Goal: Task Accomplishment & Management: Complete application form

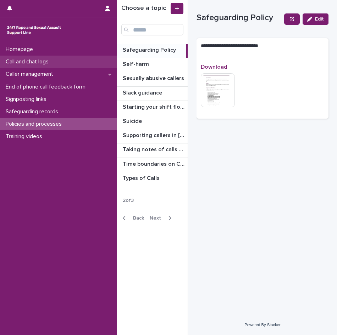
click at [28, 66] on div "Call and chat logs" at bounding box center [58, 62] width 117 height 12
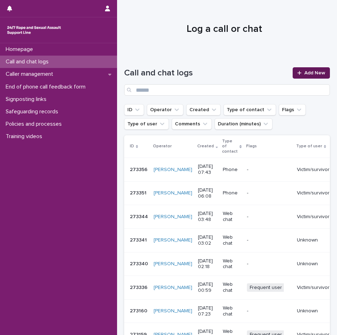
click at [304, 72] on span "Add New" at bounding box center [314, 72] width 21 height 5
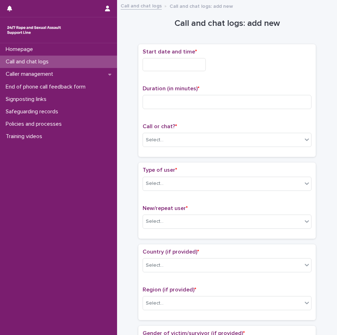
click at [196, 64] on input "text" at bounding box center [173, 64] width 63 height 13
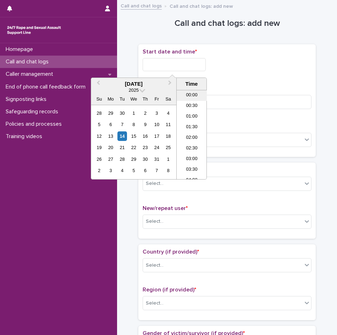
click at [191, 97] on li "00:00" at bounding box center [191, 95] width 30 height 11
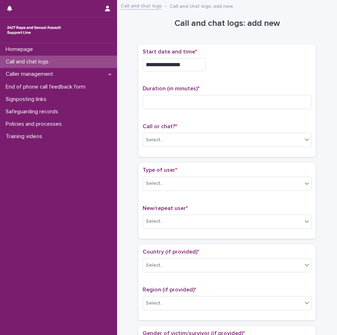
click at [191, 63] on input "**********" at bounding box center [173, 64] width 63 height 13
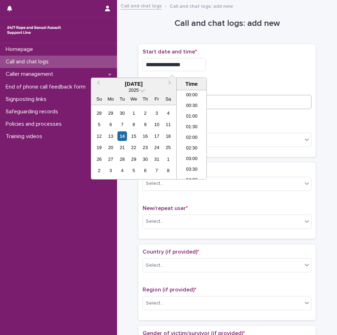
type input "**********"
click at [273, 100] on input at bounding box center [226, 102] width 169 height 14
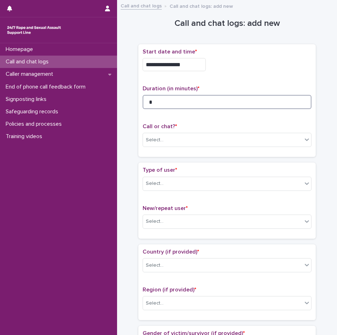
type input "*"
click at [167, 129] on div "Call or chat? * Select..." at bounding box center [226, 137] width 169 height 29
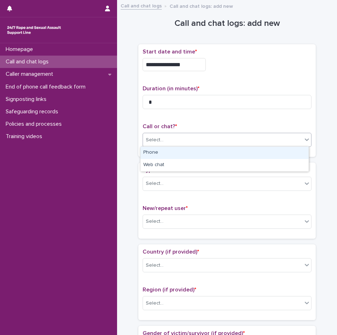
click at [167, 134] on div "Select..." at bounding box center [222, 140] width 159 height 12
click at [158, 151] on div "Phone" at bounding box center [224, 153] width 168 height 12
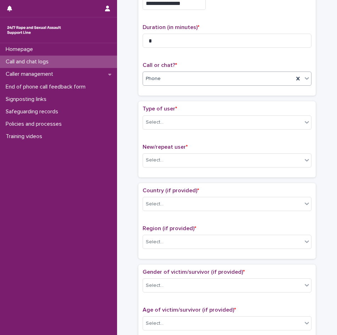
scroll to position [71, 0]
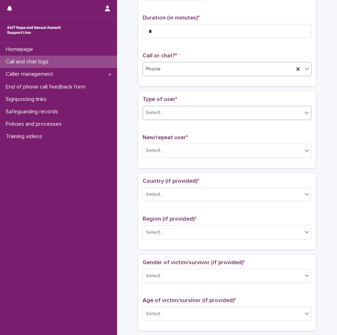
click at [169, 113] on div "Select..." at bounding box center [222, 113] width 159 height 12
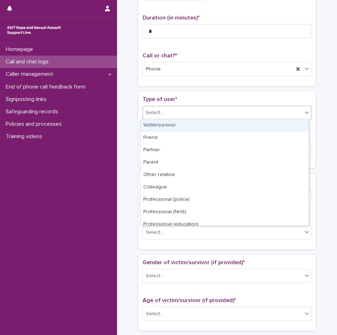
click at [169, 126] on div "Victim/survivor" at bounding box center [224, 125] width 168 height 12
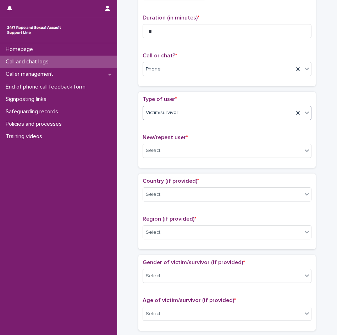
click at [188, 113] on div "Victim/survivor" at bounding box center [218, 113] width 151 height 12
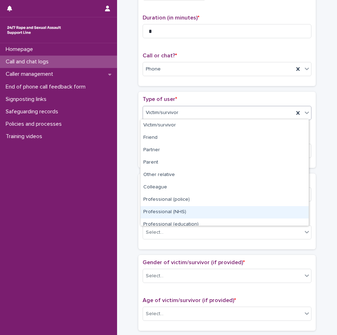
scroll to position [80, 0]
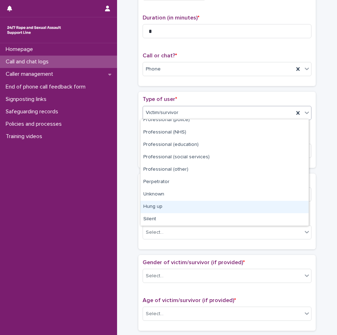
drag, startPoint x: 176, startPoint y: 210, endPoint x: 176, endPoint y: 203, distance: 7.4
click at [176, 203] on div "Hung up" at bounding box center [224, 207] width 168 height 12
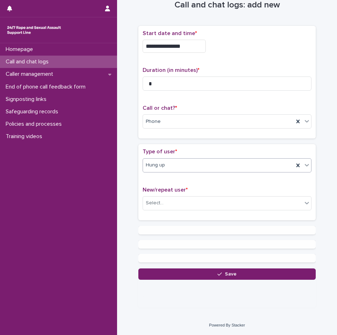
scroll to position [0, 0]
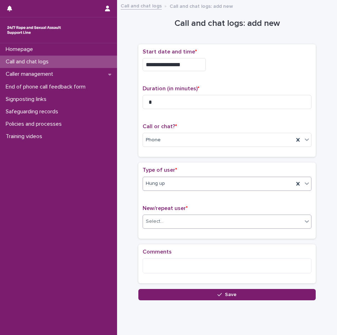
click at [180, 227] on div "Select..." at bounding box center [226, 222] width 169 height 14
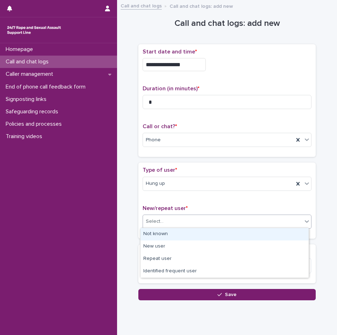
click at [164, 237] on div "Not known" at bounding box center [224, 234] width 168 height 12
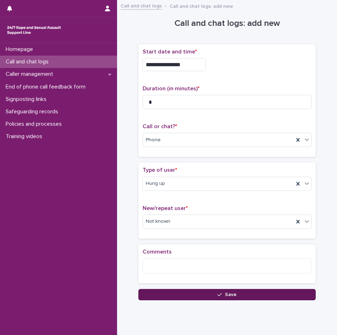
click at [225, 293] on span "Save" at bounding box center [231, 294] width 12 height 5
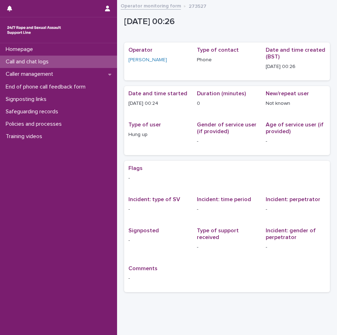
click at [43, 59] on p "Call and chat logs" at bounding box center [28, 61] width 51 height 7
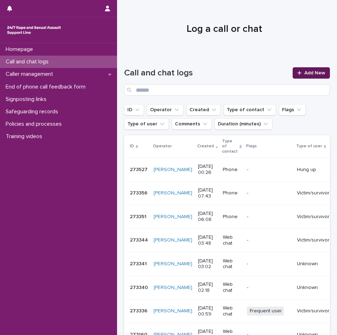
click at [294, 76] on link "Add New" at bounding box center [310, 72] width 37 height 11
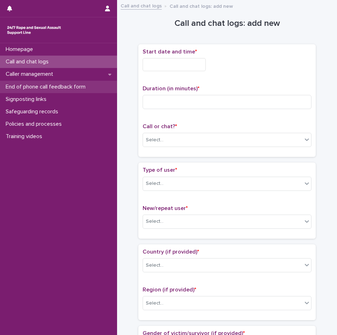
click at [34, 84] on p "End of phone call feedback form" at bounding box center [47, 87] width 88 height 7
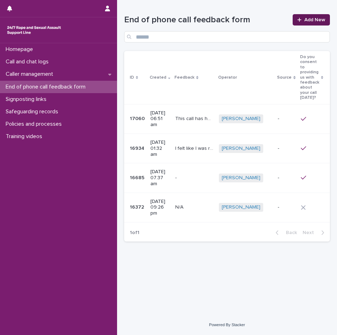
click at [303, 22] on div at bounding box center [300, 19] width 7 height 5
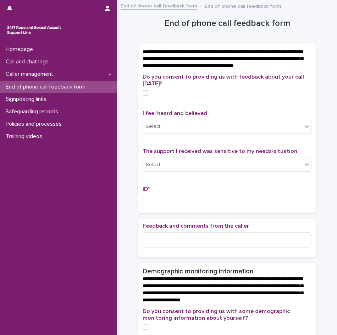
click at [143, 96] on span at bounding box center [145, 93] width 6 height 6
click at [155, 130] on div "Select..." at bounding box center [155, 126] width 18 height 7
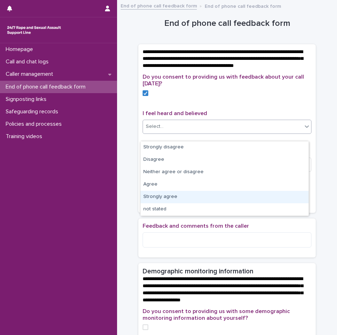
click at [163, 194] on div "Strongly agree" at bounding box center [224, 197] width 168 height 12
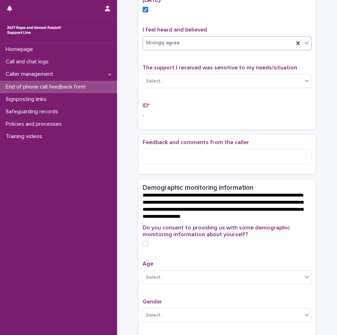
scroll to position [106, 0]
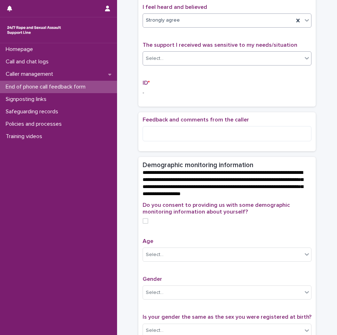
click at [150, 62] on div "Select..." at bounding box center [155, 58] width 18 height 7
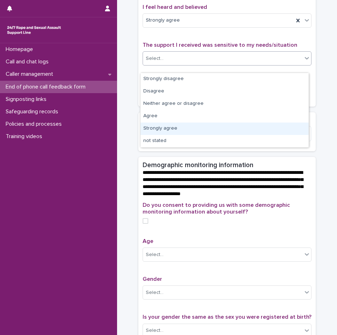
click at [155, 124] on div "Strongly agree" at bounding box center [224, 129] width 168 height 12
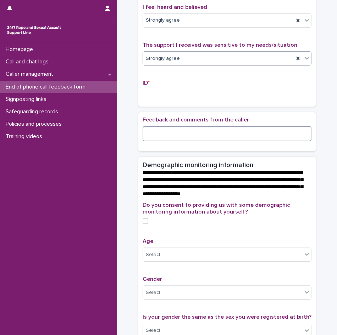
click at [158, 139] on textarea at bounding box center [226, 133] width 169 height 15
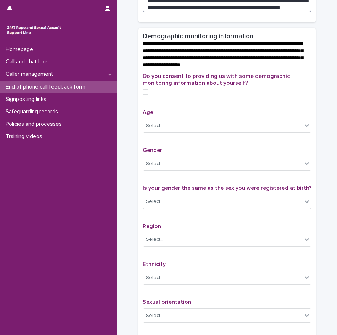
scroll to position [248, 0]
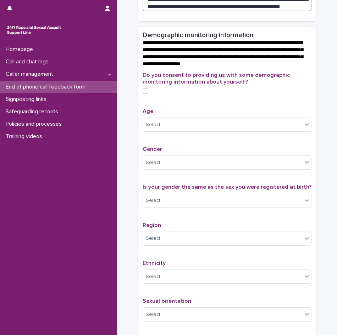
click at [142, 94] on span at bounding box center [145, 91] width 6 height 6
type textarea "**********"
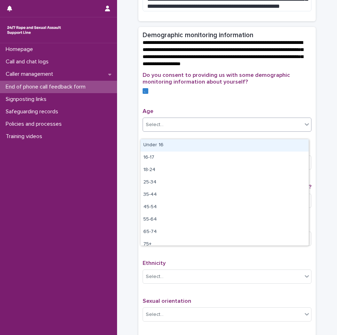
click at [187, 131] on div "Select..." at bounding box center [222, 125] width 159 height 12
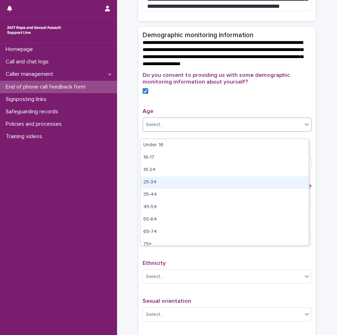
click at [164, 178] on div "25-34" at bounding box center [224, 182] width 168 height 12
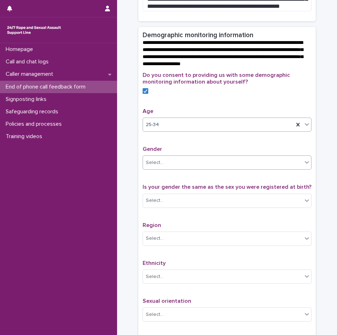
click at [168, 163] on div "Select..." at bounding box center [226, 163] width 169 height 14
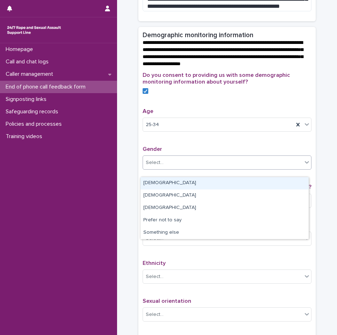
click at [165, 182] on div "[DEMOGRAPHIC_DATA]" at bounding box center [224, 183] width 168 height 12
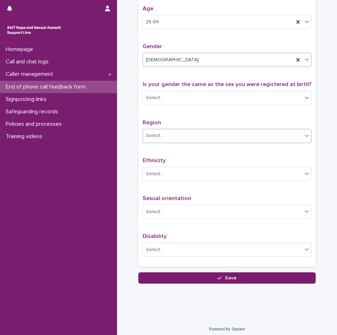
scroll to position [354, 0]
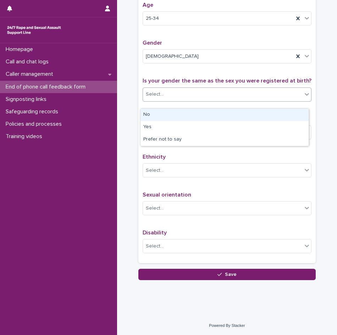
click at [164, 97] on input "text" at bounding box center [164, 94] width 1 height 7
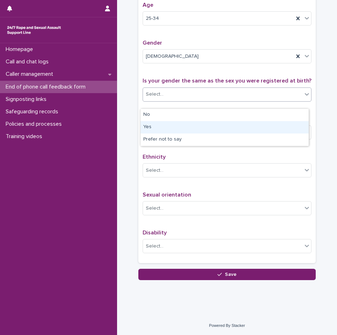
click at [155, 131] on div "Yes" at bounding box center [224, 127] width 168 height 12
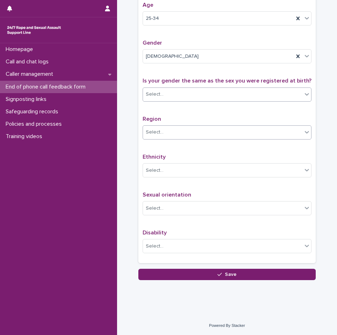
click at [164, 138] on div "Select..." at bounding box center [222, 132] width 159 height 12
click at [179, 133] on div "Select..." at bounding box center [226, 132] width 169 height 14
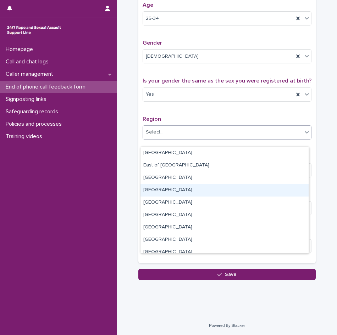
click at [167, 195] on div "[GEOGRAPHIC_DATA]" at bounding box center [224, 190] width 168 height 12
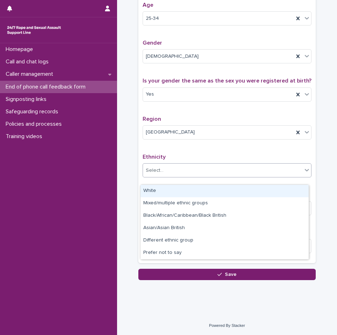
click at [175, 176] on div "Select..." at bounding box center [222, 171] width 159 height 12
click at [170, 191] on div "White" at bounding box center [224, 191] width 168 height 12
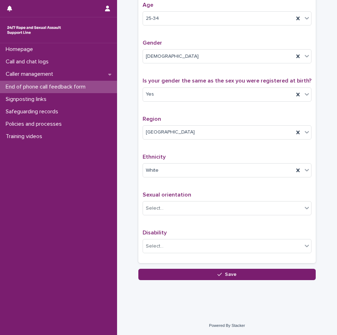
click at [172, 208] on div "Sexual orientation Select..." at bounding box center [226, 206] width 169 height 29
click at [172, 214] on div "Select..." at bounding box center [222, 209] width 159 height 12
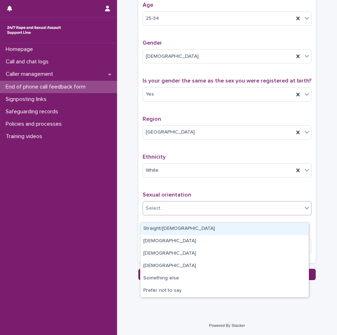
click at [160, 232] on div "Straight/[DEMOGRAPHIC_DATA]" at bounding box center [224, 229] width 168 height 12
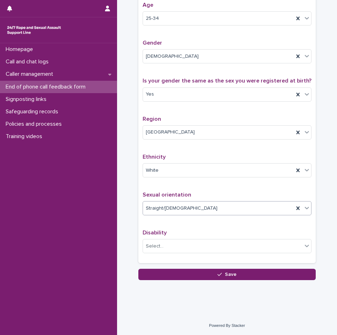
scroll to position [362, 0]
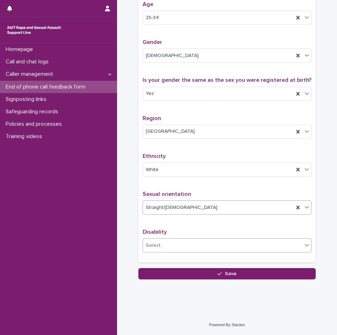
click at [160, 244] on div "Select..." at bounding box center [155, 245] width 18 height 7
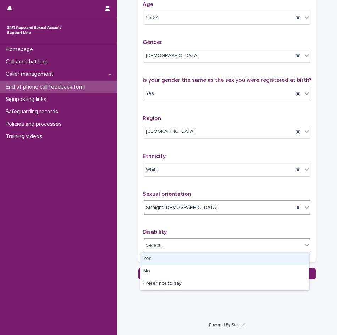
click at [169, 211] on div "Straight/[DEMOGRAPHIC_DATA]" at bounding box center [218, 208] width 151 height 12
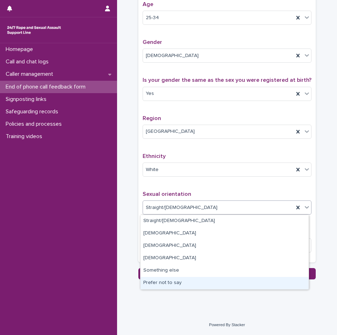
click at [168, 281] on div "Prefer not to say" at bounding box center [224, 283] width 168 height 12
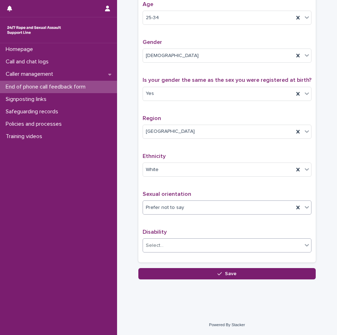
click at [165, 249] on div "Select..." at bounding box center [222, 246] width 159 height 12
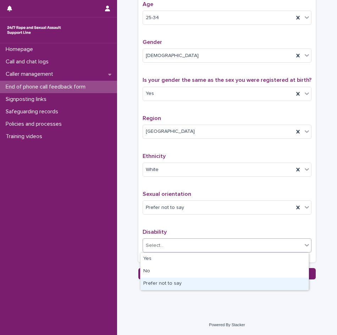
click at [158, 281] on div "Prefer not to say" at bounding box center [224, 284] width 168 height 12
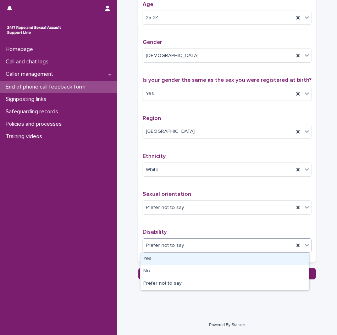
click at [174, 248] on span "Prefer not to say" at bounding box center [165, 245] width 38 height 7
click at [162, 259] on div "Yes" at bounding box center [224, 259] width 168 height 12
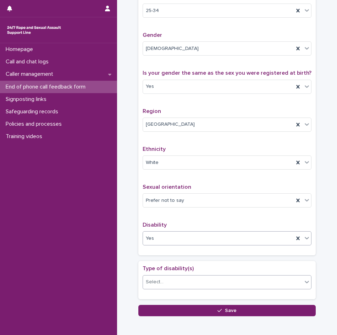
click at [168, 288] on div "Select..." at bounding box center [222, 282] width 159 height 12
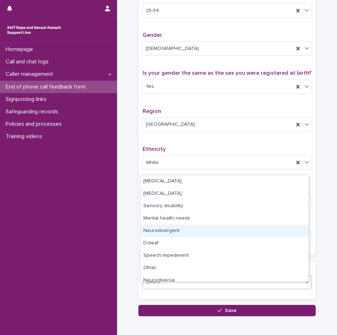
click at [159, 229] on div "Neurodivergent" at bounding box center [224, 231] width 168 height 12
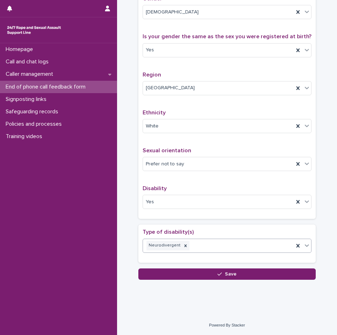
scroll to position [406, 0]
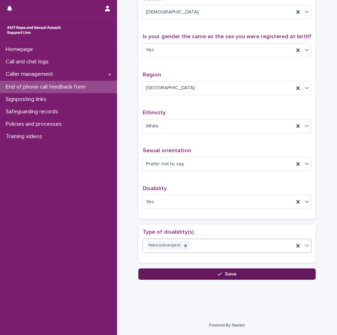
click at [214, 273] on button "Save" at bounding box center [226, 274] width 177 height 11
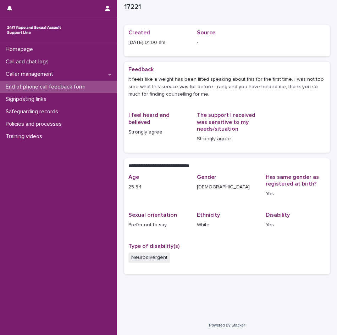
scroll to position [18, 0]
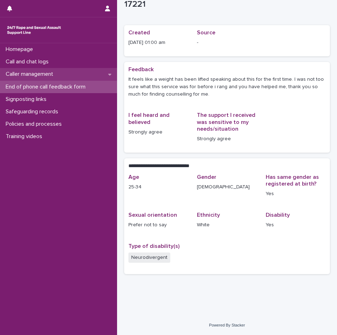
click at [54, 72] on p "Caller management" at bounding box center [31, 74] width 56 height 7
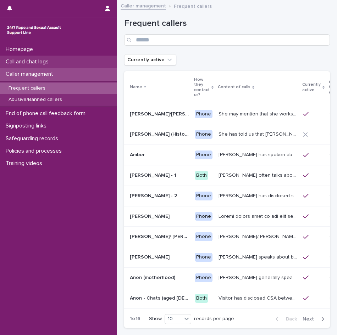
click at [54, 64] on p "Call and chat logs" at bounding box center [28, 61] width 51 height 7
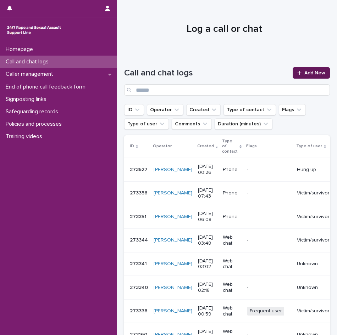
click at [316, 69] on link "Add New" at bounding box center [310, 72] width 37 height 11
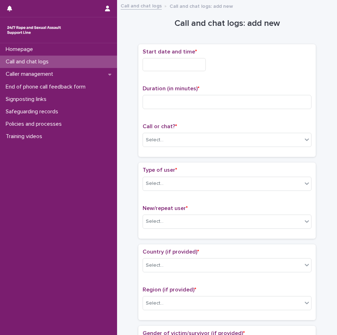
click at [168, 68] on input "text" at bounding box center [173, 64] width 63 height 13
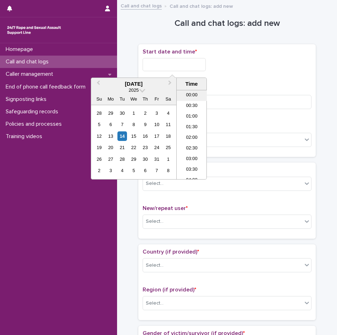
click at [187, 93] on li "00:00" at bounding box center [191, 95] width 30 height 11
click at [188, 65] on input "**********" at bounding box center [173, 64] width 63 height 13
type input "**********"
click at [247, 67] on div "**********" at bounding box center [226, 64] width 169 height 13
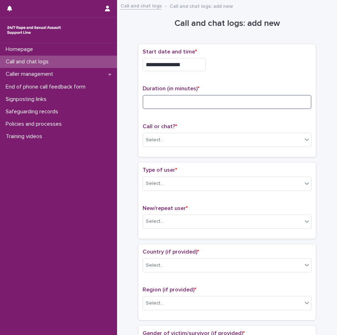
click at [232, 96] on input at bounding box center [226, 102] width 169 height 14
type input "*"
type input "**"
click at [178, 145] on div "Select..." at bounding box center [222, 140] width 159 height 12
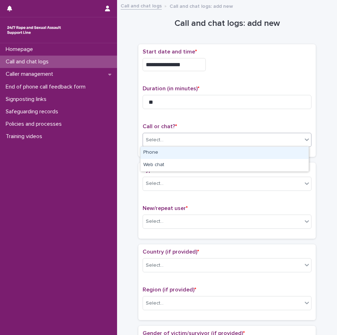
drag, startPoint x: 171, startPoint y: 152, endPoint x: 168, endPoint y: 168, distance: 16.9
click at [171, 152] on div "Phone" at bounding box center [224, 153] width 168 height 12
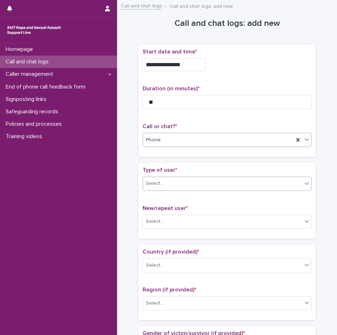
click at [171, 183] on div "Select..." at bounding box center [222, 184] width 159 height 12
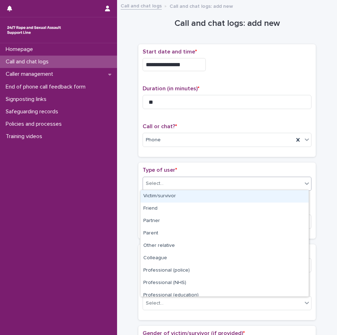
click at [168, 201] on div "Victim/survivor" at bounding box center [224, 196] width 168 height 12
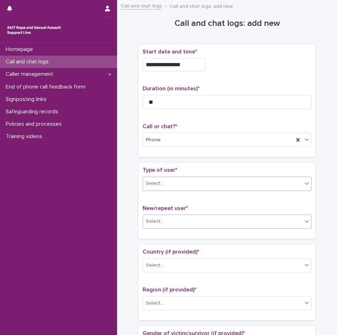
click at [169, 220] on div "Select..." at bounding box center [222, 222] width 159 height 12
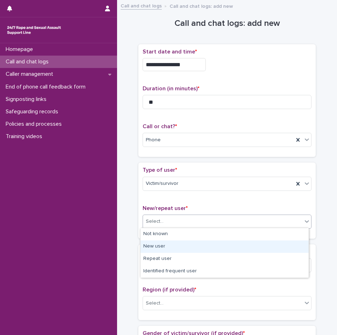
click at [162, 248] on div "New user" at bounding box center [224, 247] width 168 height 12
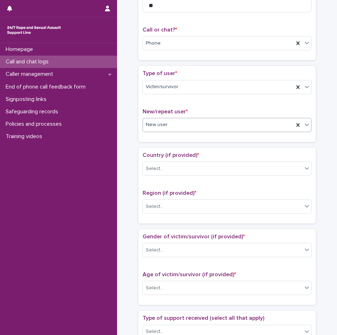
scroll to position [142, 0]
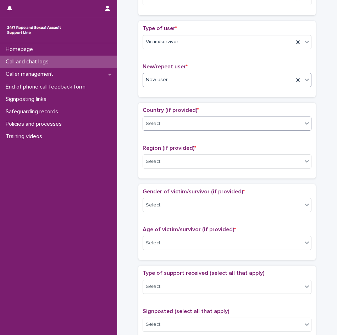
click at [193, 119] on div "Select..." at bounding box center [222, 124] width 159 height 12
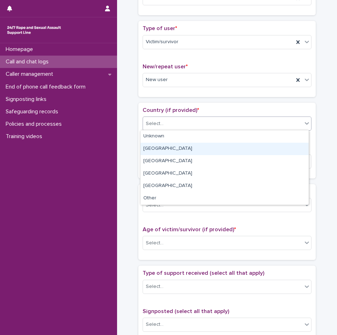
click at [163, 146] on div "[GEOGRAPHIC_DATA]" at bounding box center [224, 149] width 168 height 12
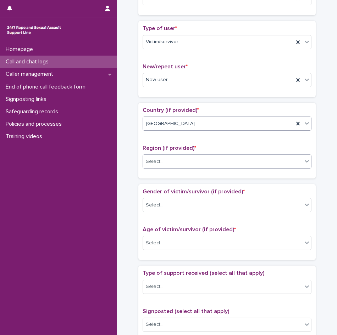
click at [176, 168] on body "**********" at bounding box center [168, 167] width 337 height 335
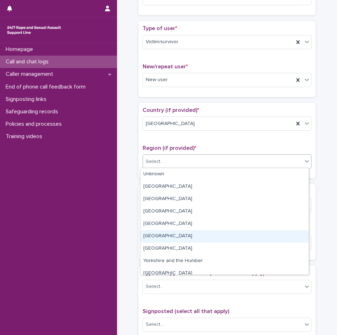
click at [165, 234] on div "[GEOGRAPHIC_DATA]" at bounding box center [224, 236] width 168 height 12
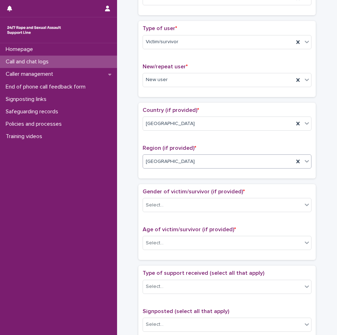
click at [169, 162] on div "[GEOGRAPHIC_DATA]" at bounding box center [218, 162] width 151 height 12
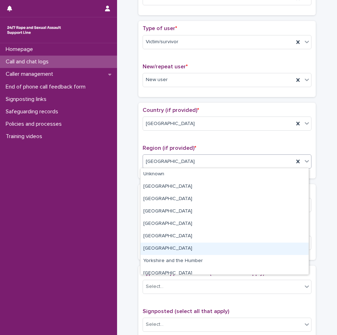
click at [159, 246] on div "[GEOGRAPHIC_DATA]" at bounding box center [224, 249] width 168 height 12
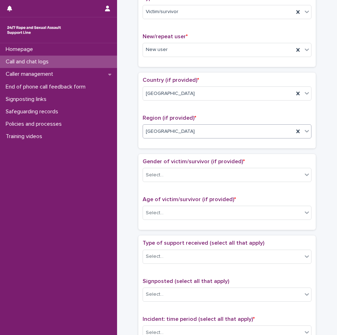
scroll to position [213, 0]
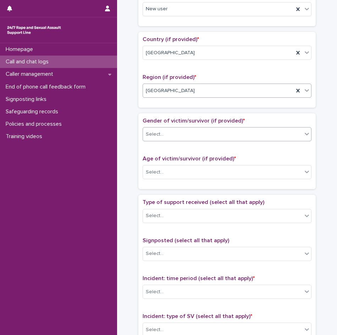
click at [158, 137] on div "Select..." at bounding box center [155, 134] width 18 height 7
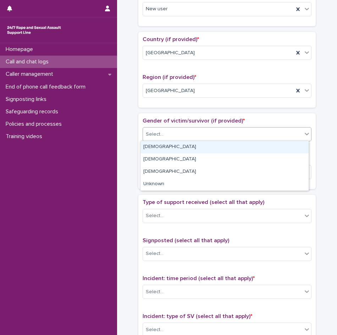
click at [156, 148] on div "[DEMOGRAPHIC_DATA]" at bounding box center [224, 147] width 168 height 12
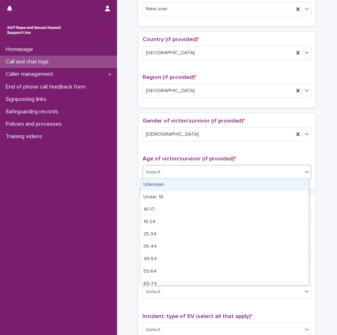
click at [160, 172] on div "Select..." at bounding box center [222, 173] width 159 height 12
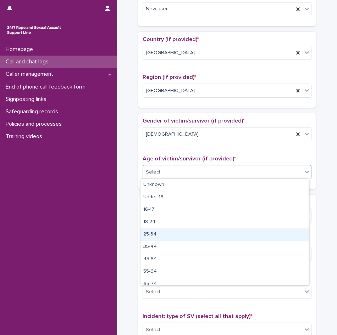
click at [157, 235] on div "25-34" at bounding box center [224, 234] width 168 height 12
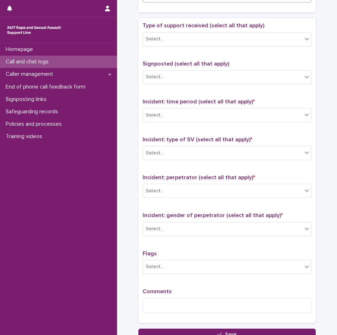
scroll to position [390, 0]
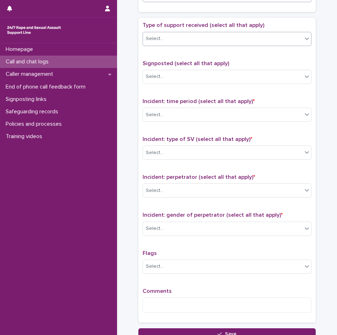
click at [166, 39] on div "Select..." at bounding box center [222, 39] width 159 height 12
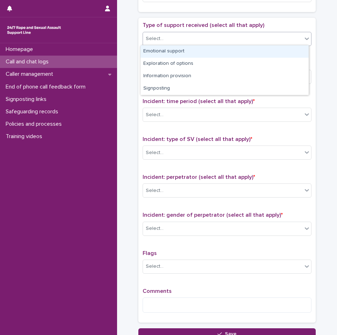
click at [165, 51] on div "Emotional support" at bounding box center [224, 51] width 168 height 12
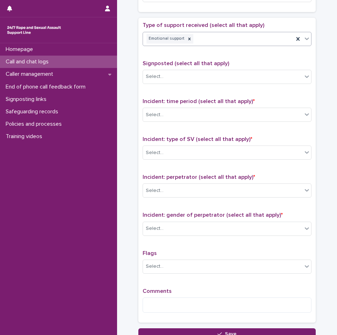
click at [205, 43] on div "Emotional support" at bounding box center [218, 39] width 151 height 12
click at [178, 79] on div "Select..." at bounding box center [222, 77] width 159 height 12
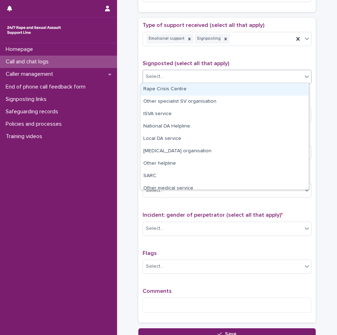
click at [174, 92] on div "Rape Crisis Centre" at bounding box center [224, 89] width 168 height 12
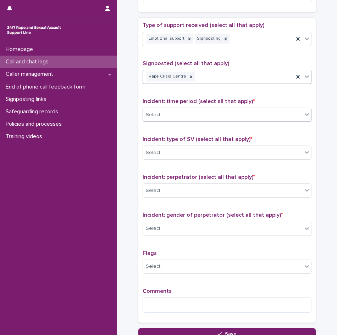
click at [177, 112] on div "Select..." at bounding box center [222, 115] width 159 height 12
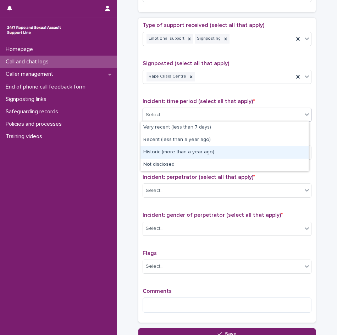
click at [165, 151] on div "Historic (more than a year ago)" at bounding box center [224, 152] width 168 height 12
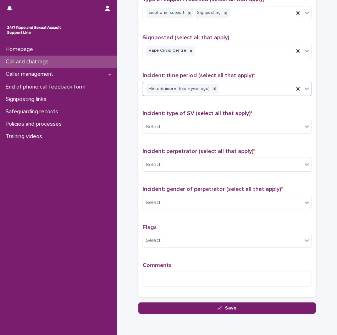
scroll to position [449, 0]
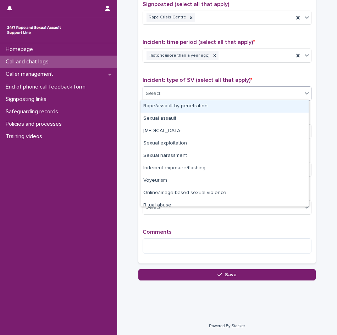
click at [164, 94] on div "Select..." at bounding box center [222, 94] width 159 height 12
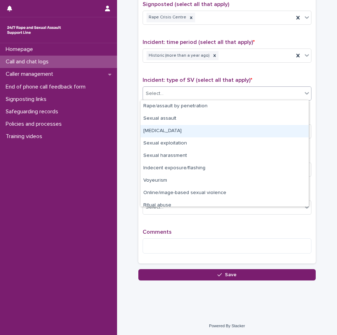
click at [166, 126] on div "[MEDICAL_DATA]" at bounding box center [224, 131] width 168 height 12
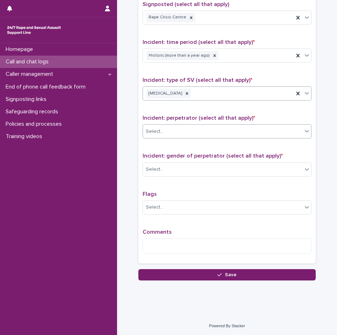
click at [166, 131] on div "Select..." at bounding box center [222, 132] width 159 height 12
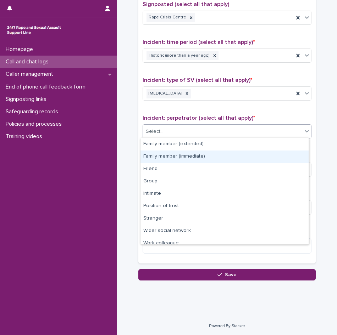
click at [163, 158] on div "Family member (immediate)" at bounding box center [224, 157] width 168 height 12
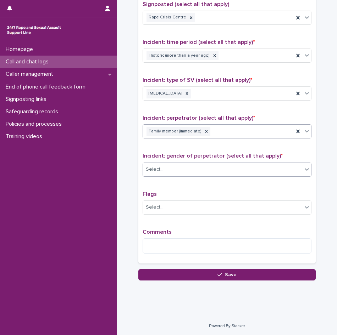
click at [160, 171] on div "Select..." at bounding box center [155, 169] width 18 height 7
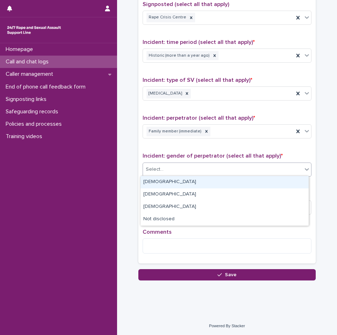
click at [156, 182] on div "[DEMOGRAPHIC_DATA]" at bounding box center [224, 182] width 168 height 12
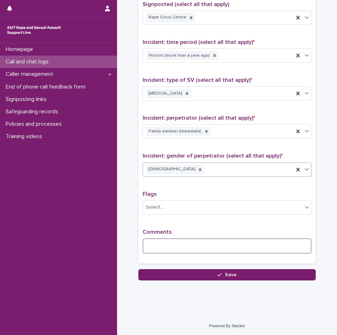
click at [159, 239] on textarea at bounding box center [226, 245] width 169 height 15
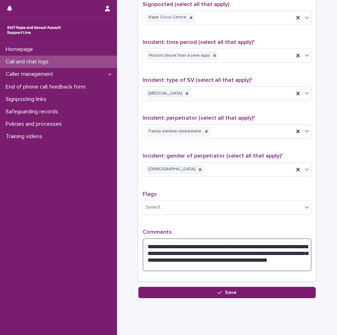
type textarea "**********"
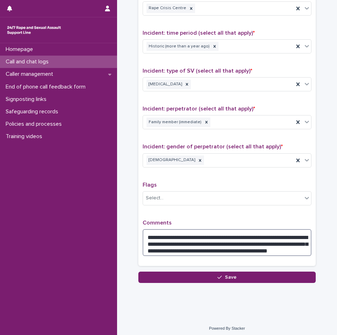
scroll to position [461, 0]
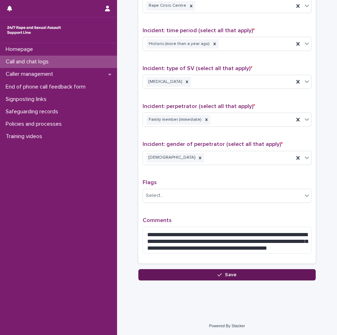
click at [230, 277] on button "Save" at bounding box center [226, 274] width 177 height 11
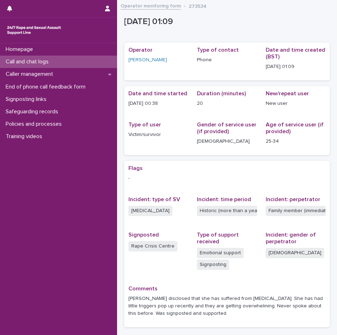
click at [33, 64] on p "Call and chat logs" at bounding box center [28, 61] width 51 height 7
